Goal: Information Seeking & Learning: Learn about a topic

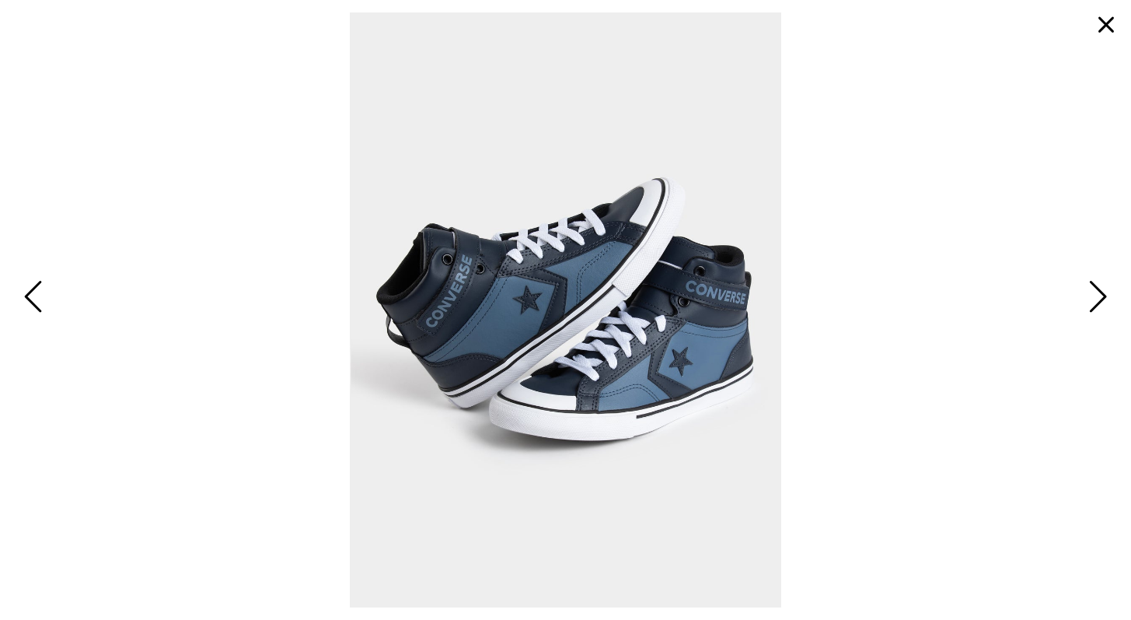
click at [1092, 284] on span "Next" at bounding box center [1096, 297] width 24 height 45
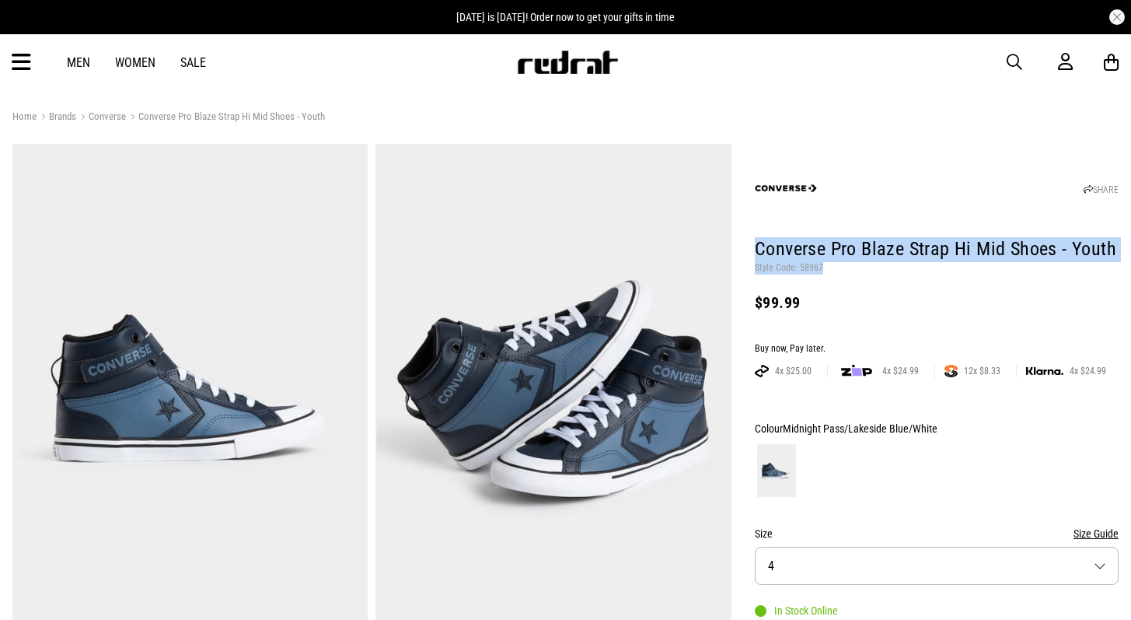
drag, startPoint x: 759, startPoint y: 257, endPoint x: 898, endPoint y: 268, distance: 139.7
click at [898, 268] on header "SHARE Converse Pro Blaze Strap Hi Mid Shoes - Youth Style Code: 58967 $99.99" at bounding box center [937, 236] width 364 height 177
click at [907, 271] on p "Style Code: 58967" at bounding box center [937, 268] width 364 height 12
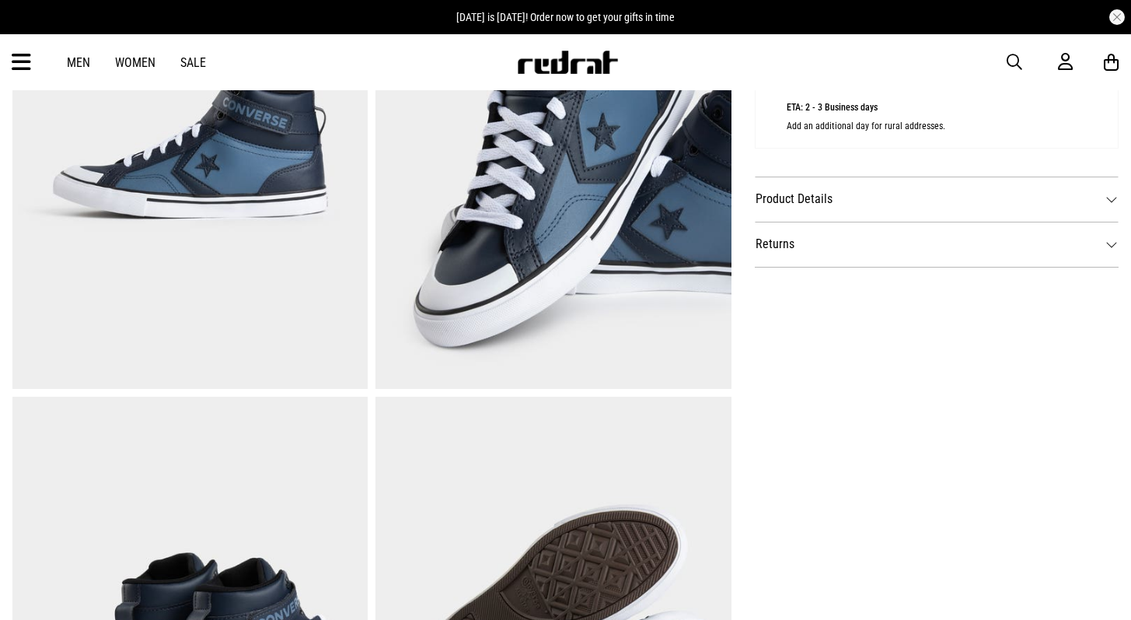
scroll to position [722, 0]
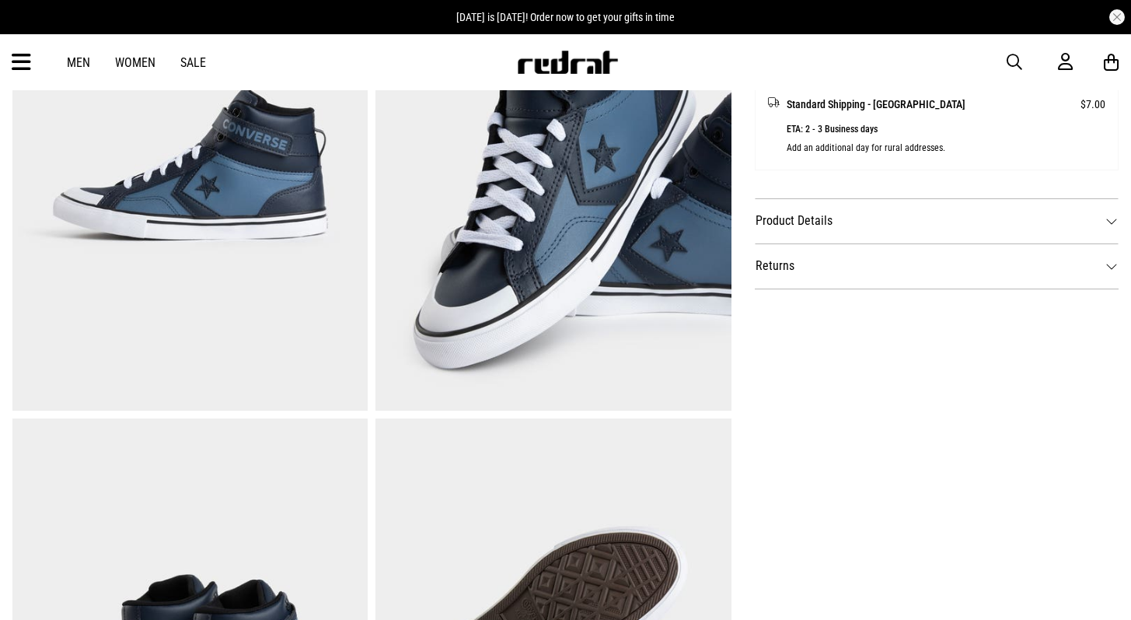
click at [840, 221] on dt "Product Details" at bounding box center [937, 220] width 364 height 45
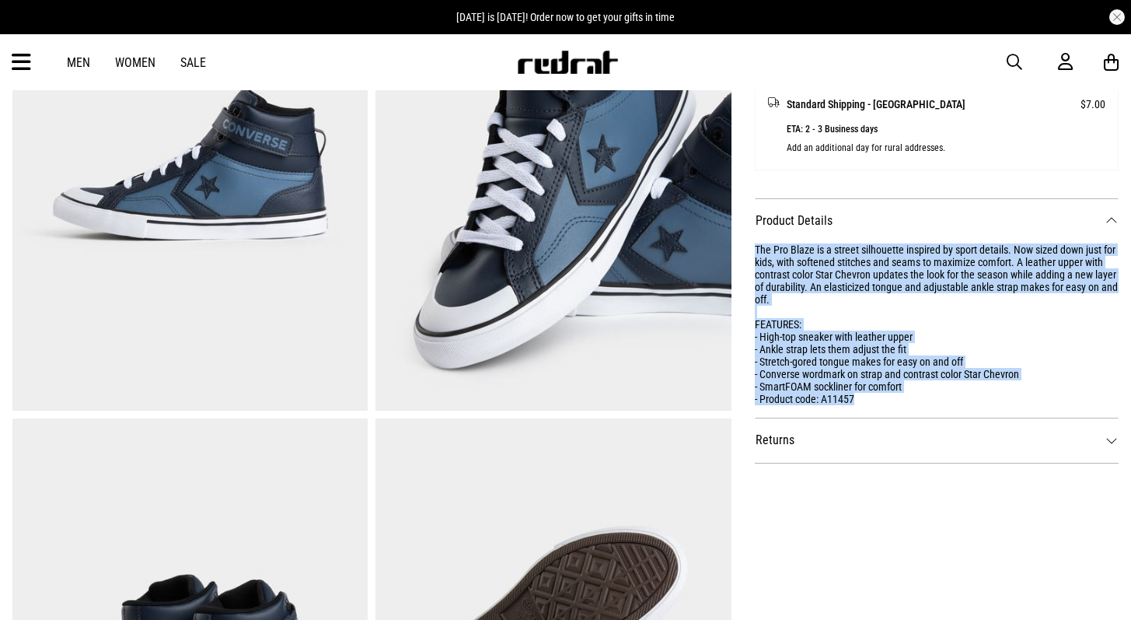
drag, startPoint x: 756, startPoint y: 247, endPoint x: 937, endPoint y: 397, distance: 235.3
click at [937, 397] on div "The Pro Blaze is a street silhouette inspired by sport details. Now sized down …" at bounding box center [937, 324] width 364 height 162
copy div "The Pro Blaze is a street silhouette inspired by sport details. Now sized down …"
